Goal: Task Accomplishment & Management: Manage account settings

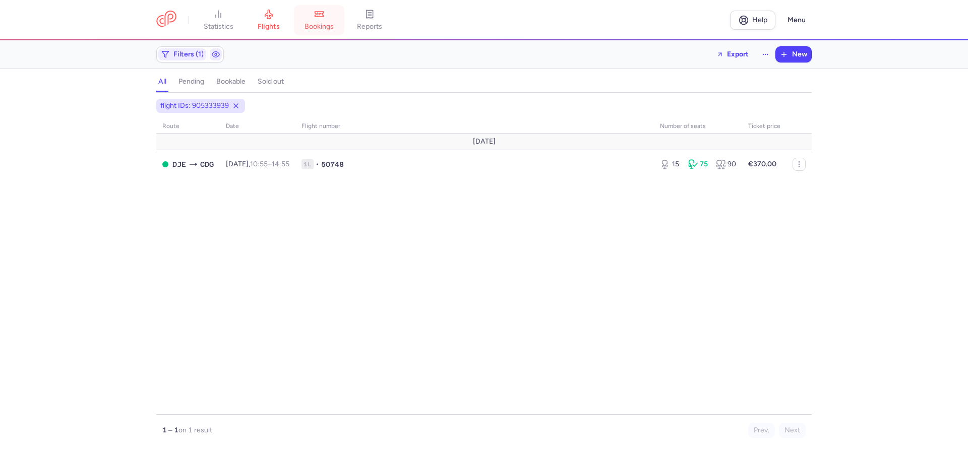
click at [328, 20] on link "bookings" at bounding box center [319, 20] width 50 height 22
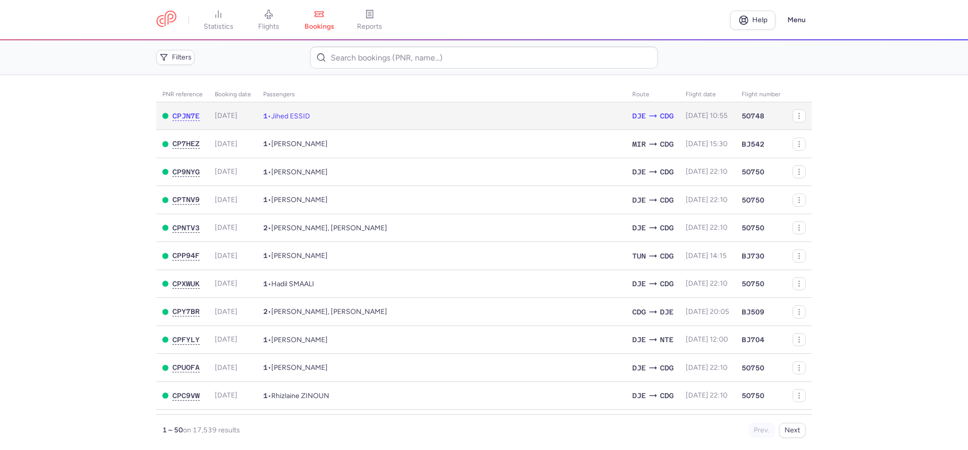
click at [301, 113] on span "Jihed ESSID" at bounding box center [290, 116] width 39 height 9
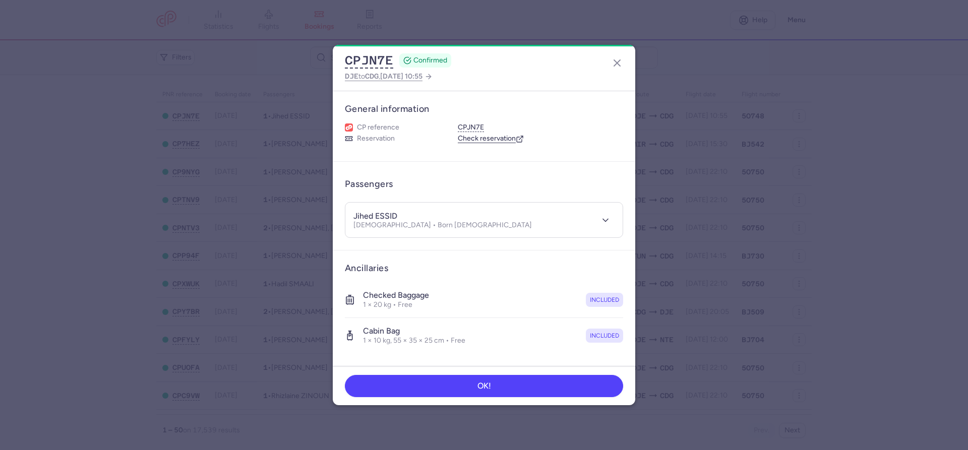
scroll to position [135, 0]
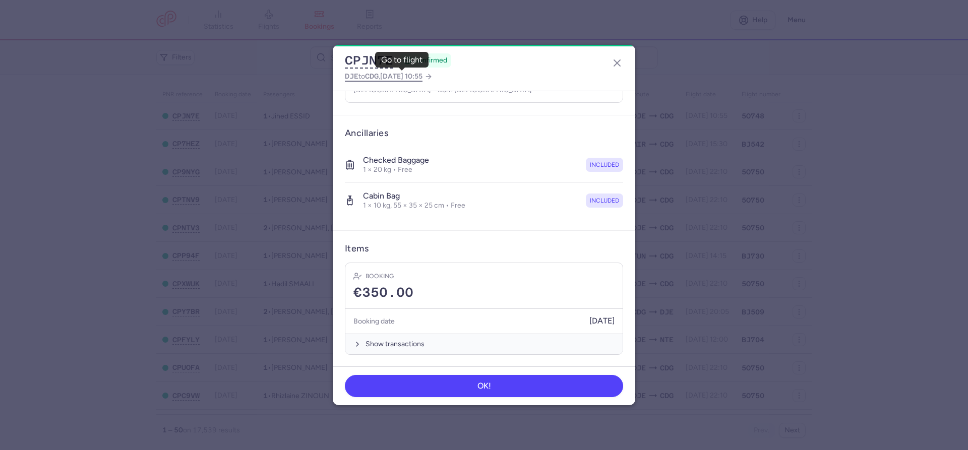
click at [422, 77] on span "2025 Aug 20, 10:55" at bounding box center [401, 76] width 42 height 9
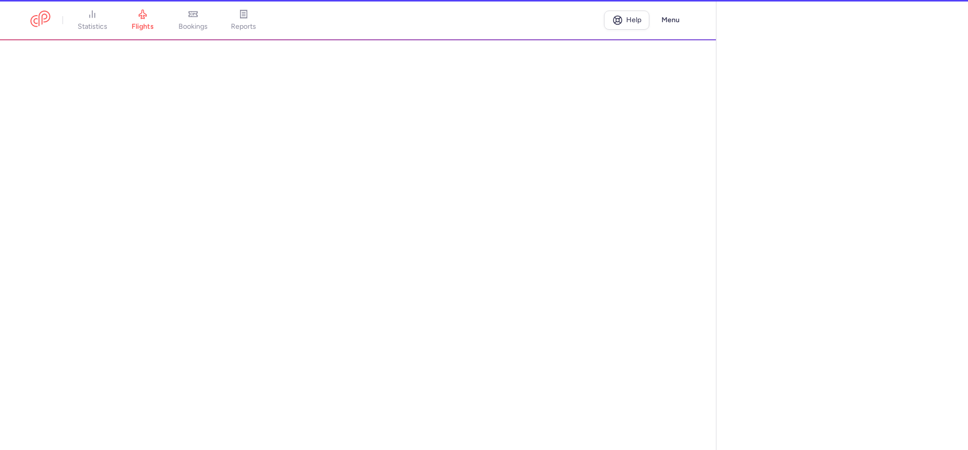
select select "hours"
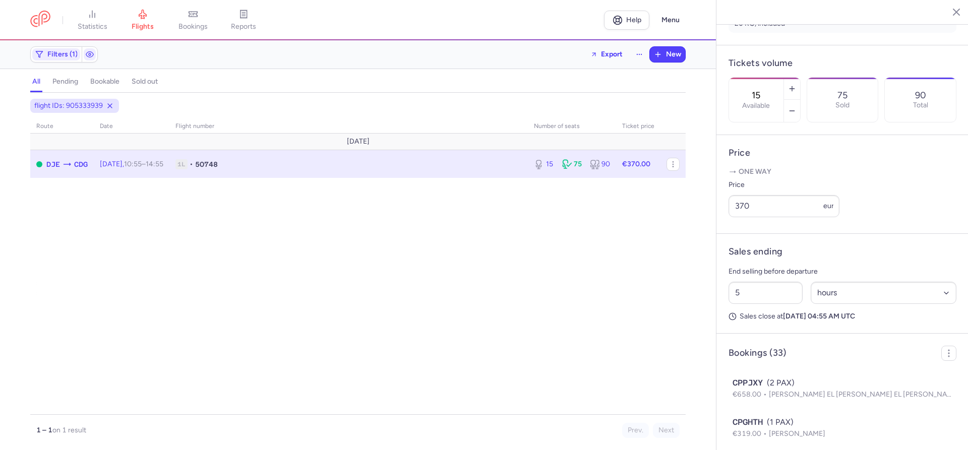
scroll to position [287, 0]
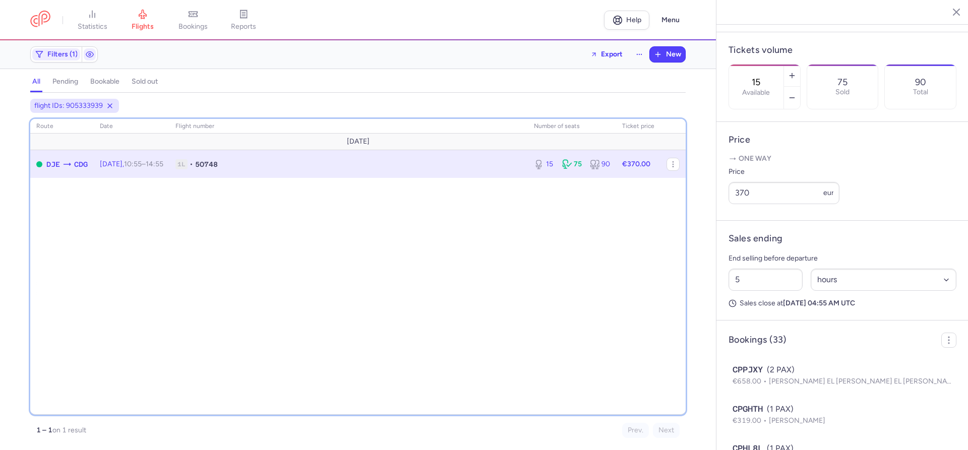
click at [285, 222] on div "route date Flight number number of seats Ticket price August 25 DJE CDG Wed, 20…" at bounding box center [357, 267] width 655 height 296
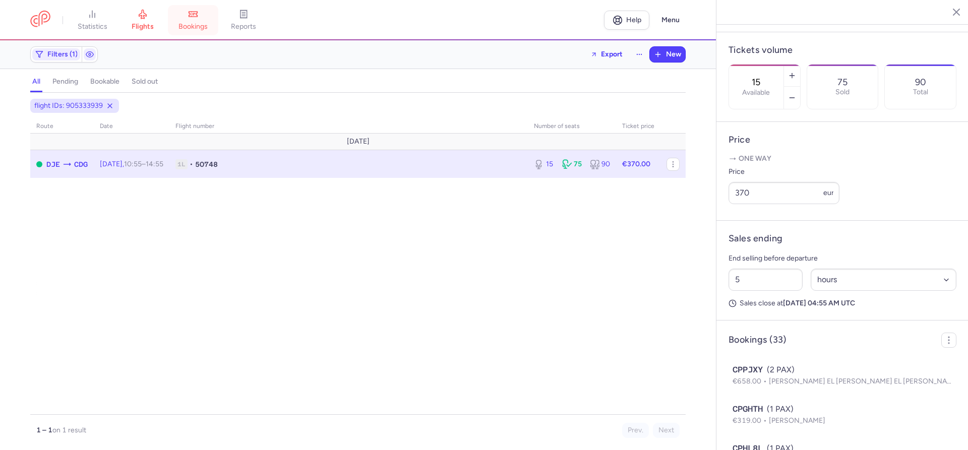
click at [194, 26] on span "bookings" at bounding box center [192, 26] width 29 height 9
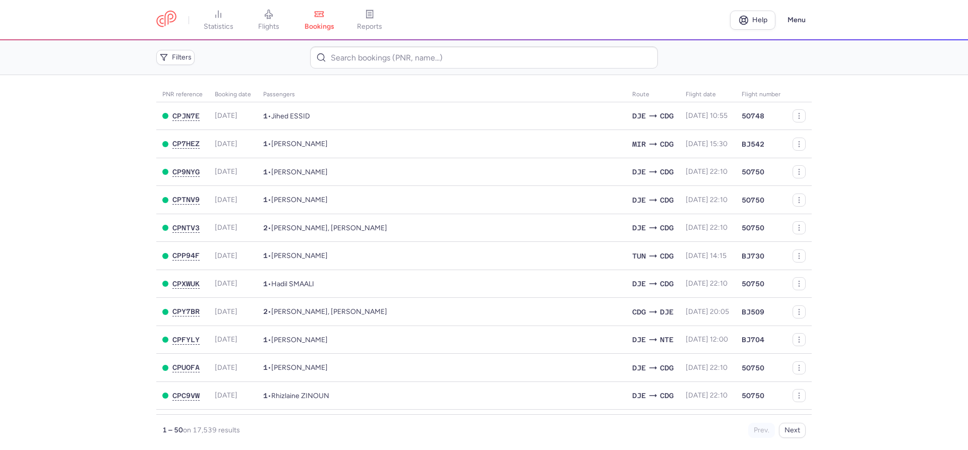
click at [79, 176] on main "PNR reference Booking date Passengers Route flight date Flight number CPJN7E 20…" at bounding box center [484, 262] width 968 height 375
click at [45, 179] on main "PNR reference Booking date Passengers Route flight date Flight number CPJN7E 20…" at bounding box center [484, 262] width 968 height 375
click at [25, 282] on main "PNR reference Booking date Passengers Route flight date Flight number CPJN7E 20…" at bounding box center [484, 262] width 968 height 375
click at [269, 18] on icon at bounding box center [269, 14] width 8 height 9
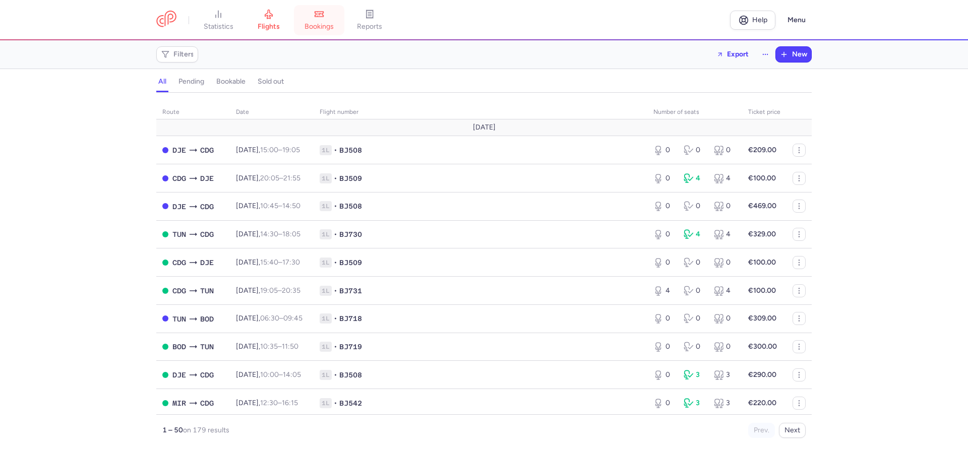
click at [322, 25] on span "bookings" at bounding box center [318, 26] width 29 height 9
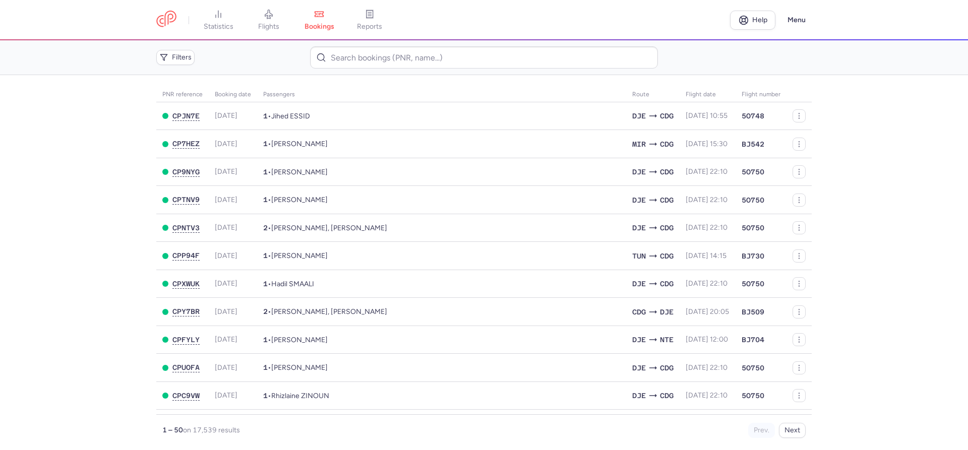
click at [18, 140] on main "PNR reference Booking date Passengers Route flight date Flight number CPJN7E 20…" at bounding box center [484, 262] width 968 height 375
click at [57, 105] on main "PNR reference Booking date Passengers Route flight date Flight number CPJN7E 20…" at bounding box center [484, 262] width 968 height 375
click at [45, 94] on main "PNR reference Booking date Passengers Route flight date Flight number CPJN7E 20…" at bounding box center [484, 262] width 968 height 375
click at [275, 24] on span "flights" at bounding box center [268, 26] width 21 height 9
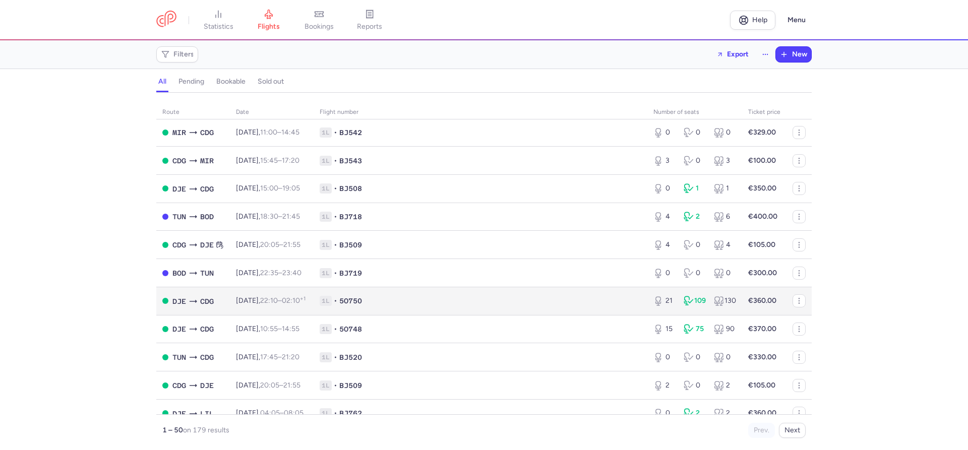
scroll to position [977, 0]
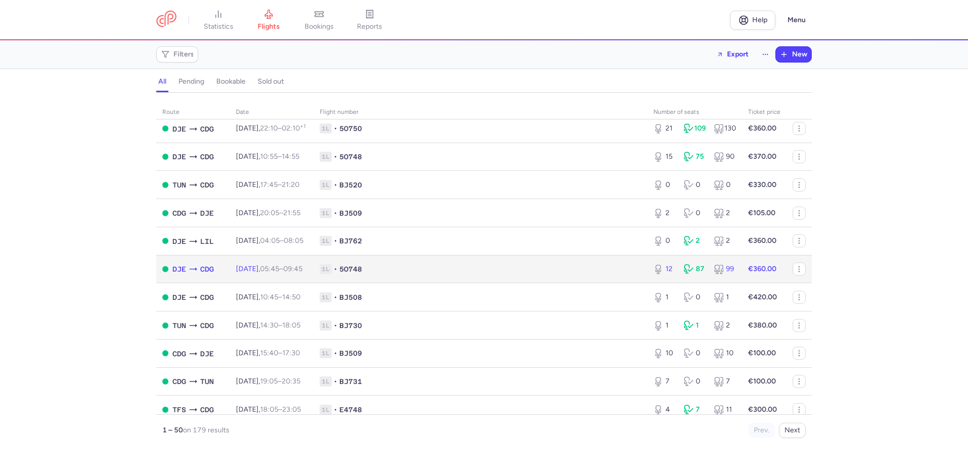
click at [402, 283] on td "1L • 5O748" at bounding box center [481, 269] width 334 height 28
select select "hours"
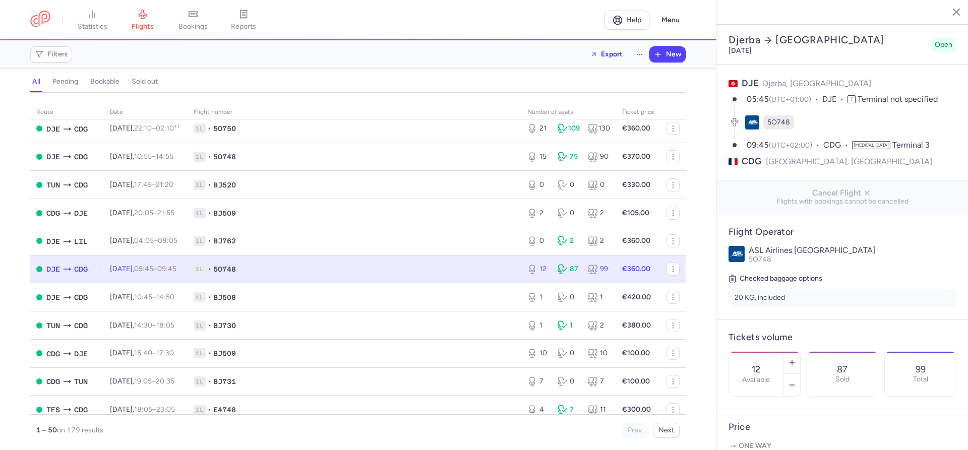
scroll to position [172, 0]
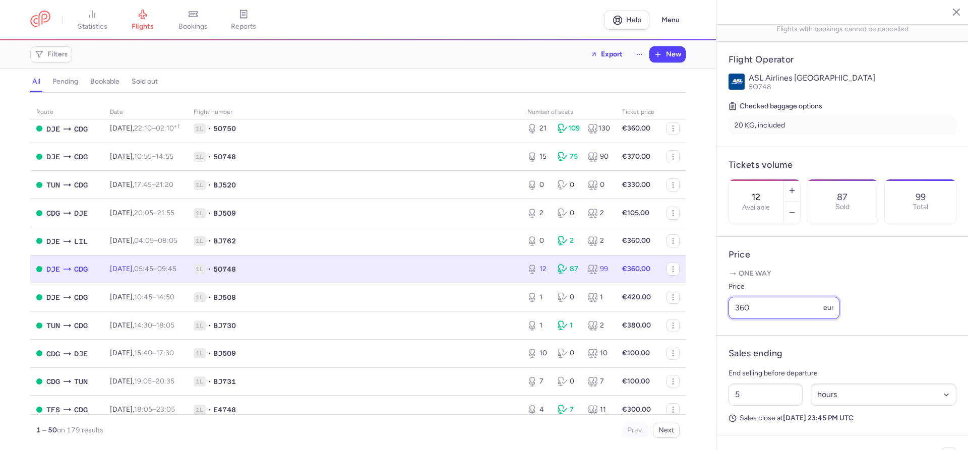
drag, startPoint x: 752, startPoint y: 281, endPoint x: 732, endPoint y: 282, distance: 19.2
click at [732, 297] on input "360" at bounding box center [783, 308] width 111 height 22
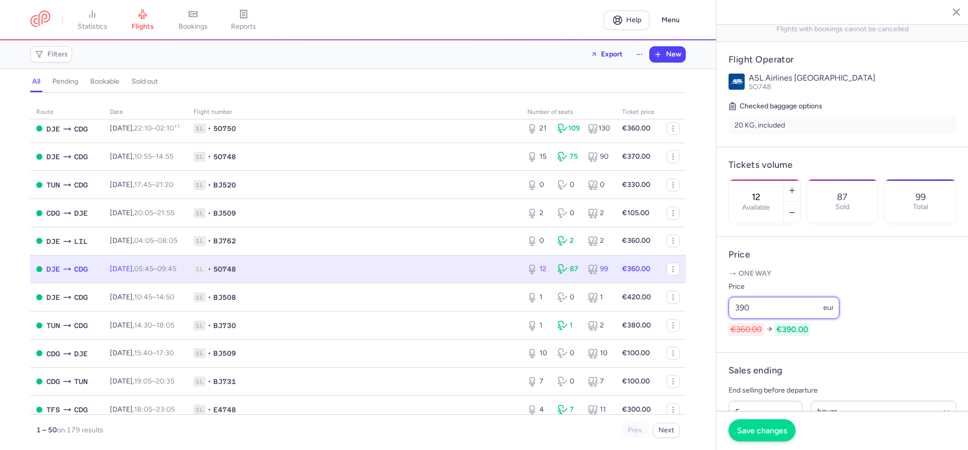
type input "390"
click at [767, 434] on span "Save changes" at bounding box center [762, 430] width 50 height 9
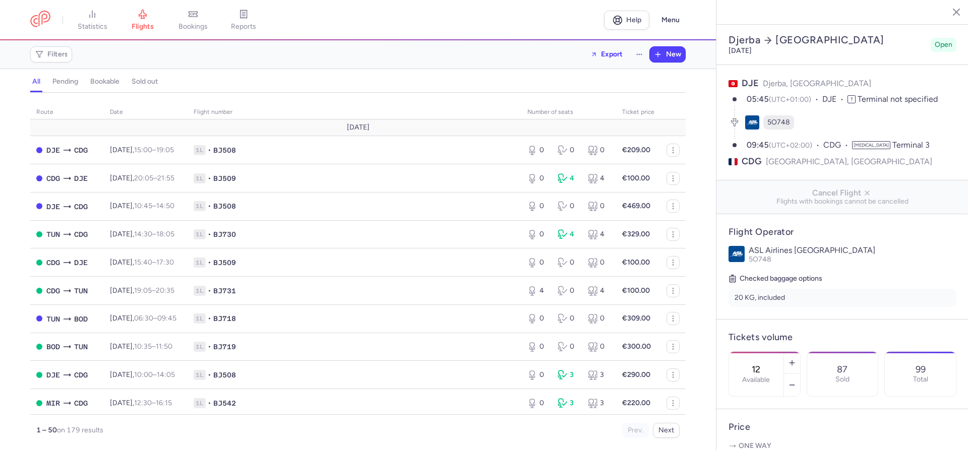
select select "hours"
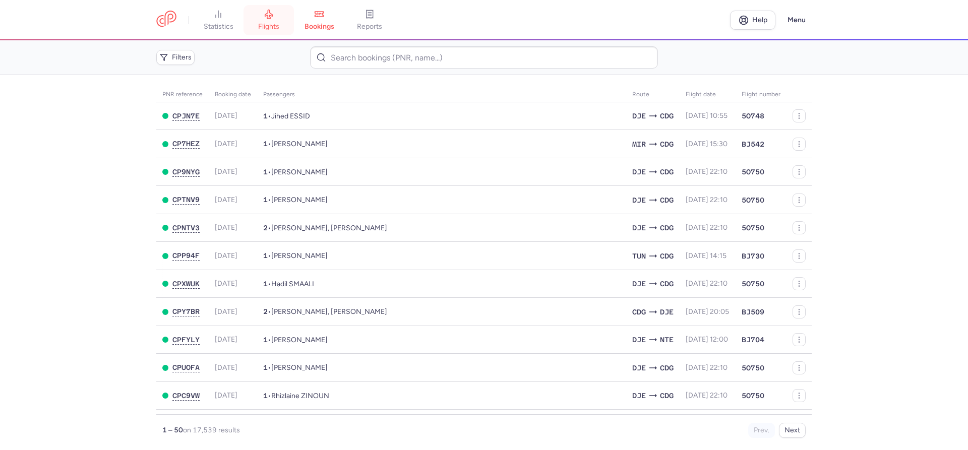
click at [264, 27] on span "flights" at bounding box center [268, 26] width 21 height 9
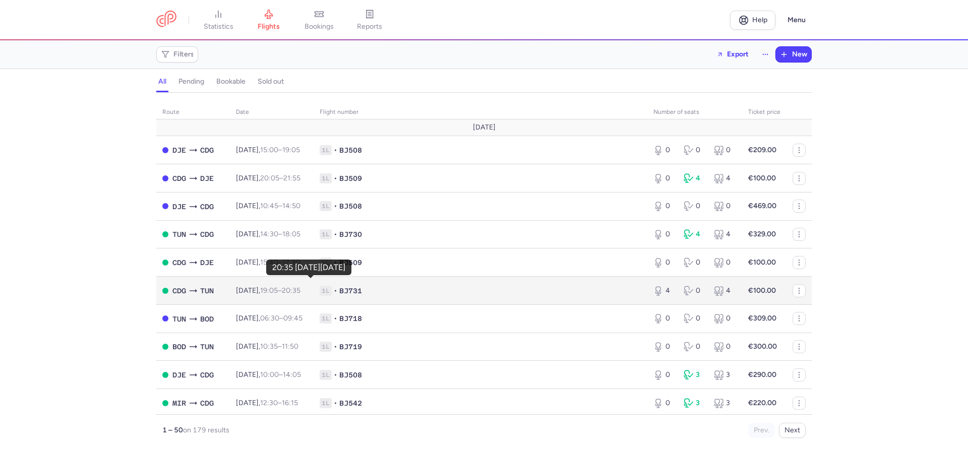
scroll to position [57, 0]
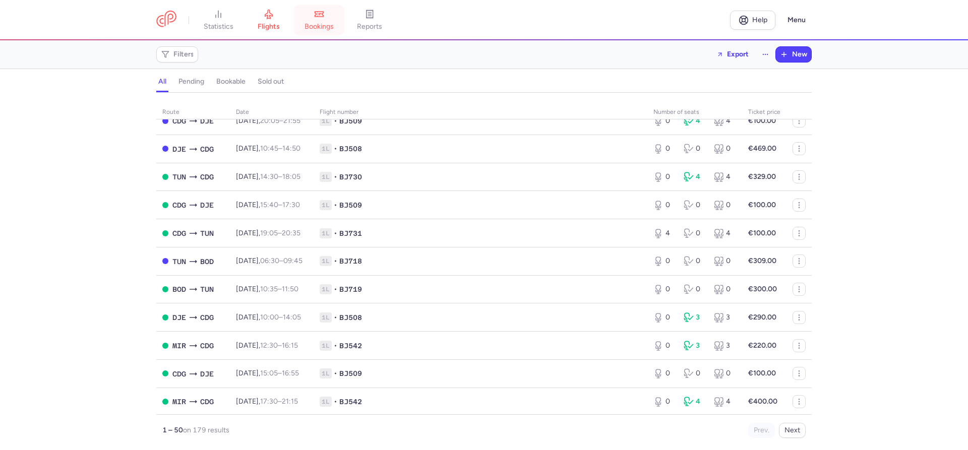
click at [313, 24] on span "bookings" at bounding box center [318, 26] width 29 height 9
